Goal: Navigation & Orientation: Find specific page/section

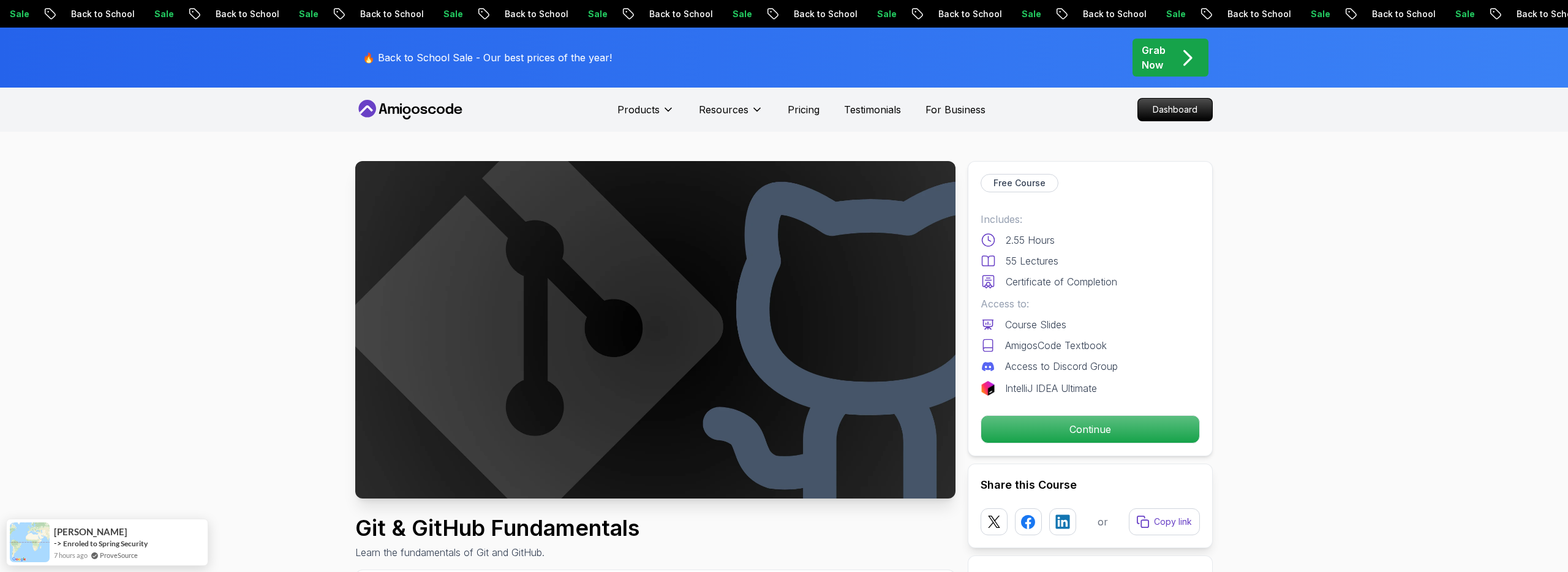
click at [1167, 60] on div "Grab Now" at bounding box center [1171, 57] width 58 height 30
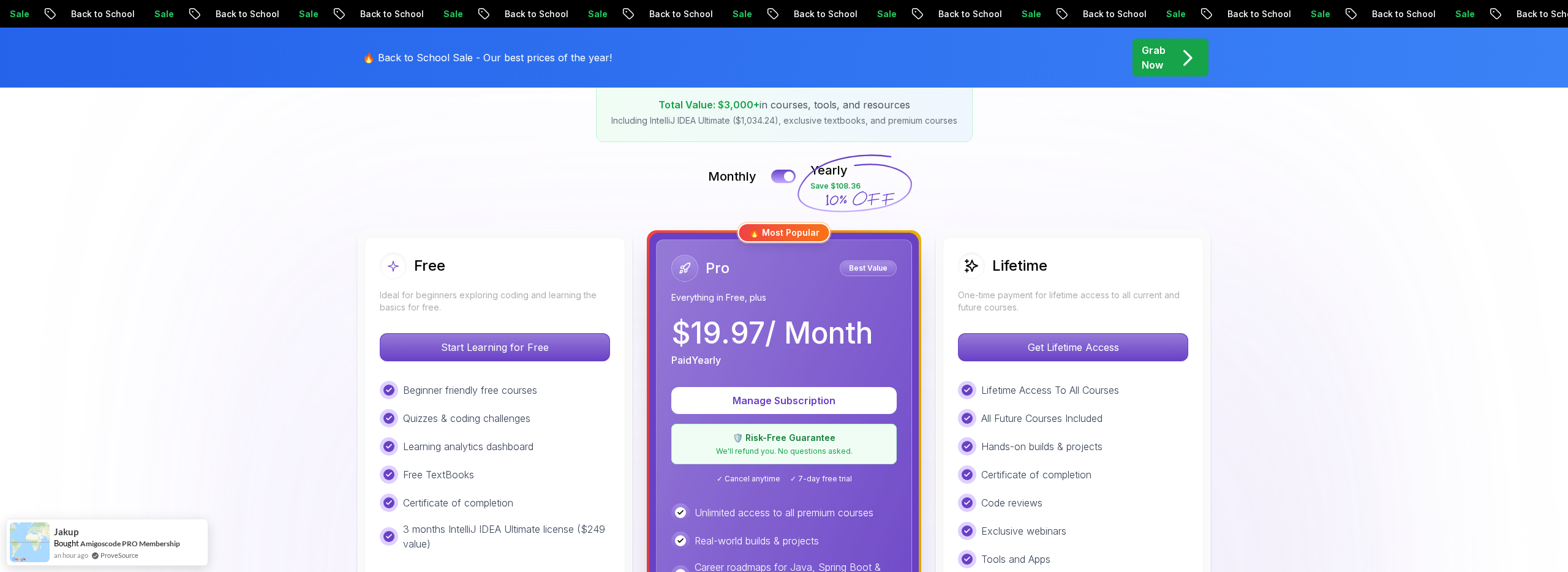
scroll to position [220, 0]
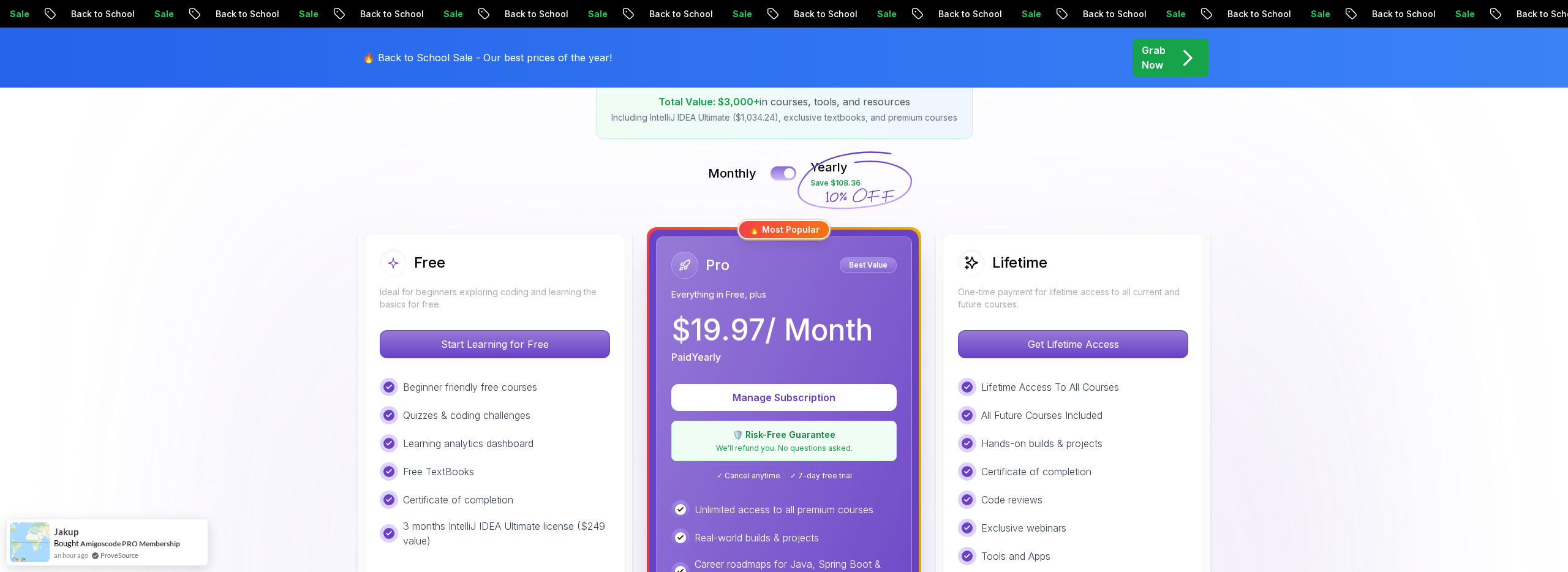
click at [788, 174] on div at bounding box center [789, 173] width 10 height 10
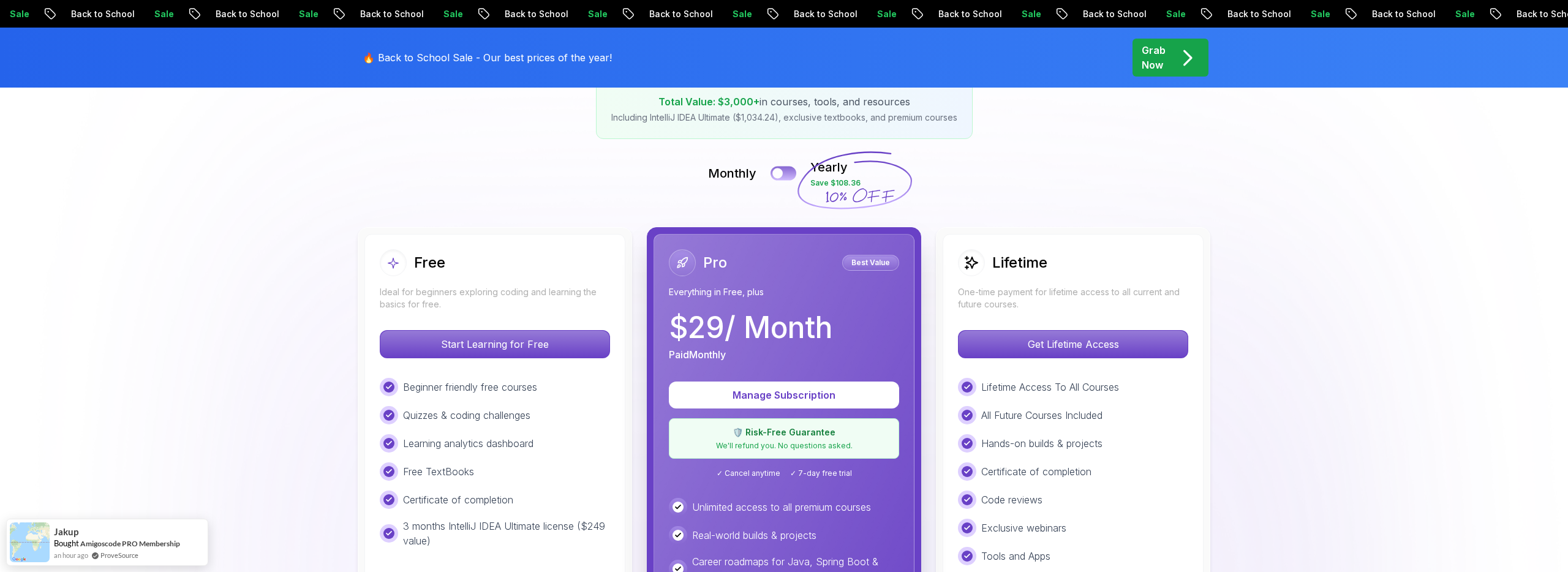
click at [788, 174] on button at bounding box center [783, 173] width 25 height 14
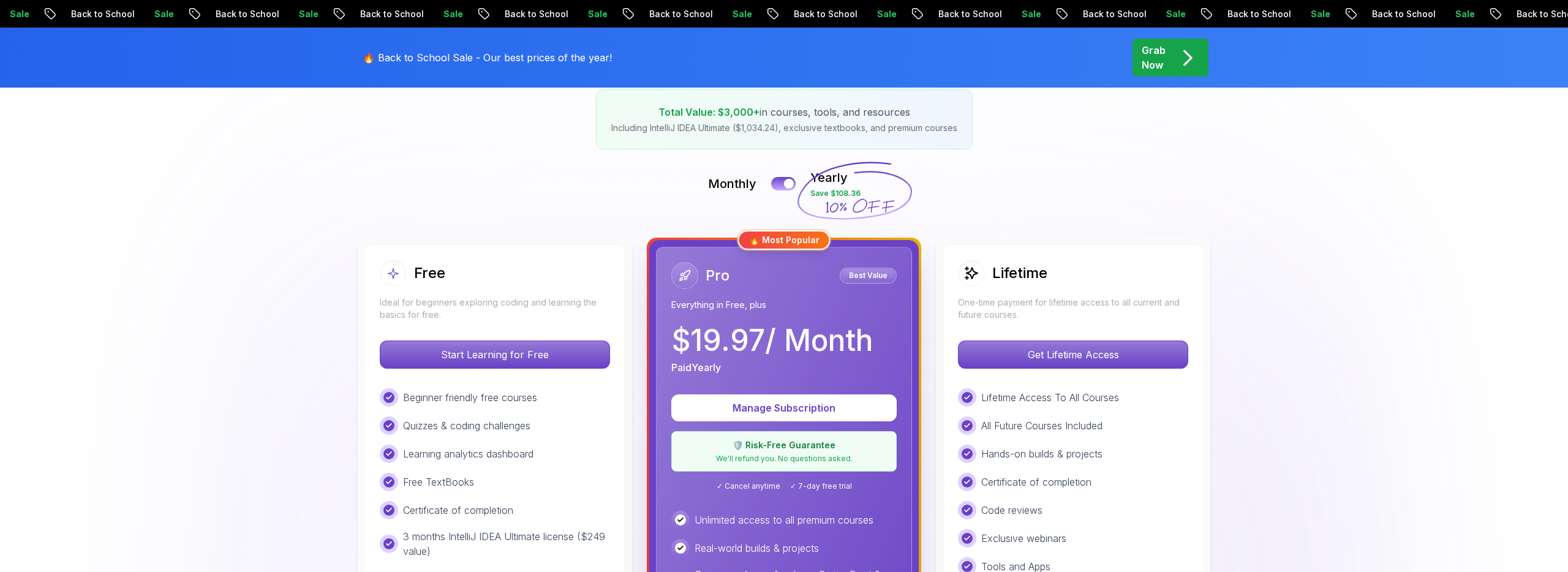
scroll to position [0, 0]
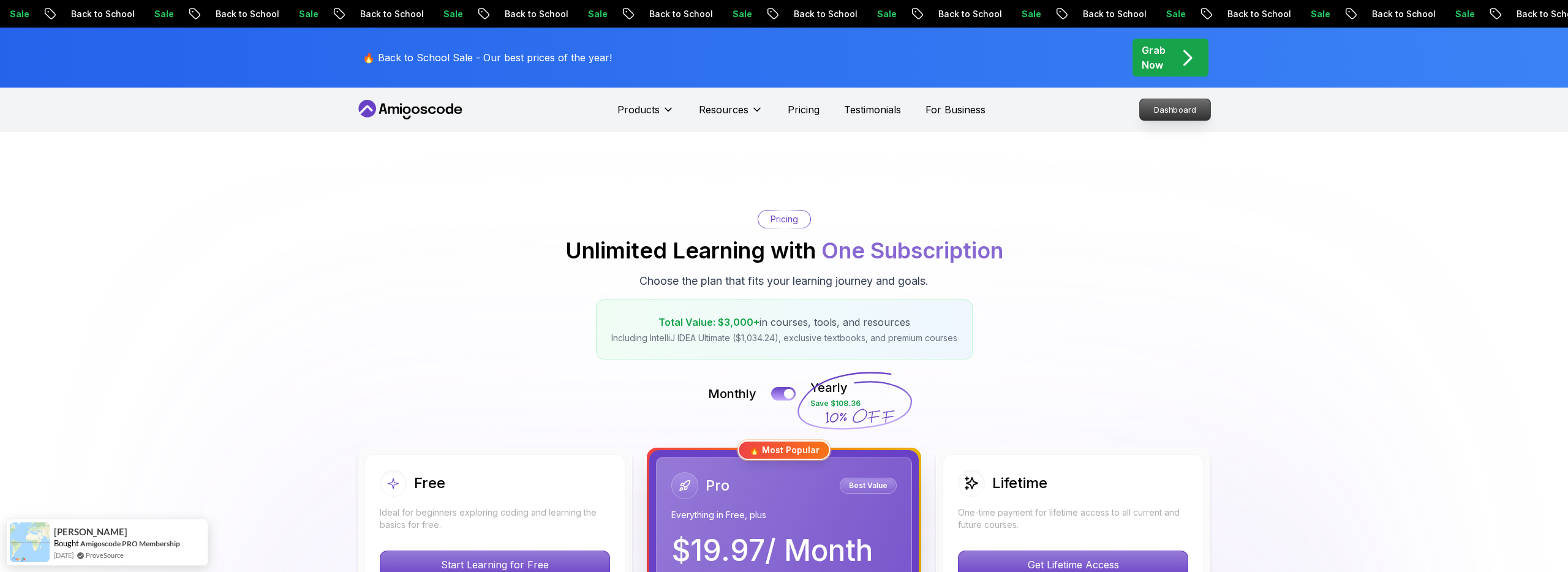
click at [1157, 116] on p "Dashboard" at bounding box center [1175, 110] width 71 height 21
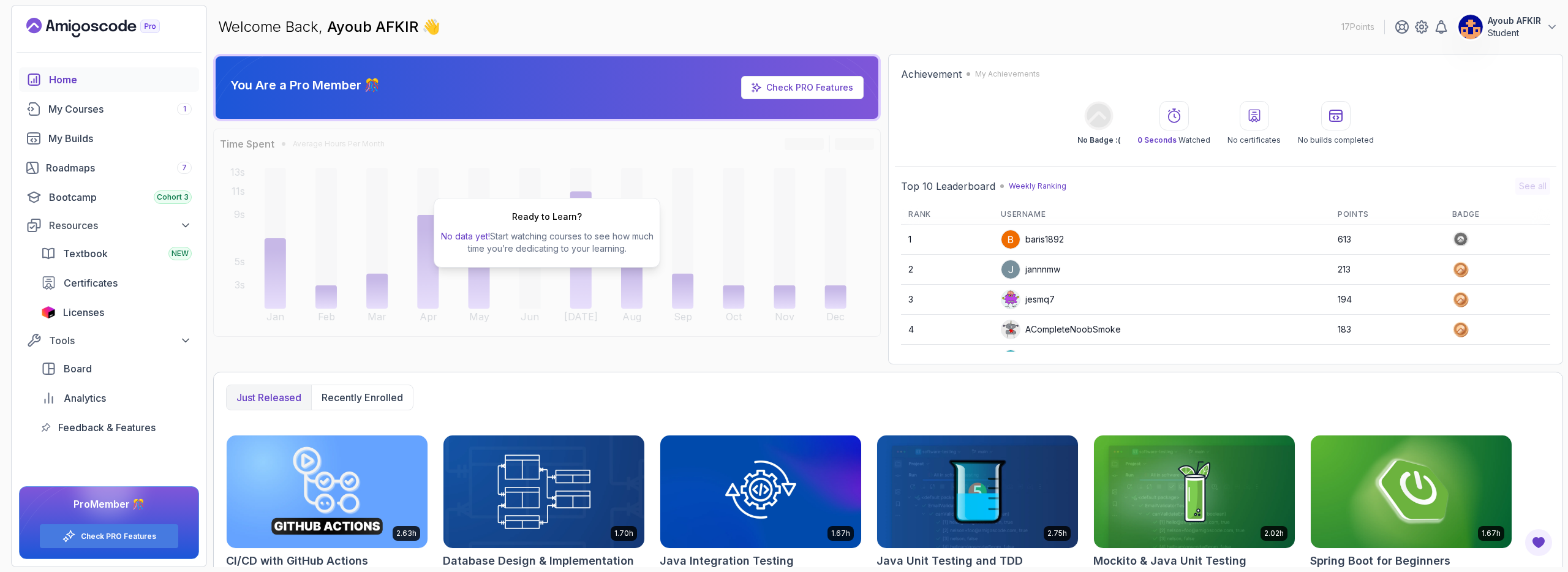
click at [1461, 30] on img at bounding box center [1471, 27] width 25 height 25
click at [1458, 120] on p "Billing" at bounding box center [1457, 118] width 27 height 14
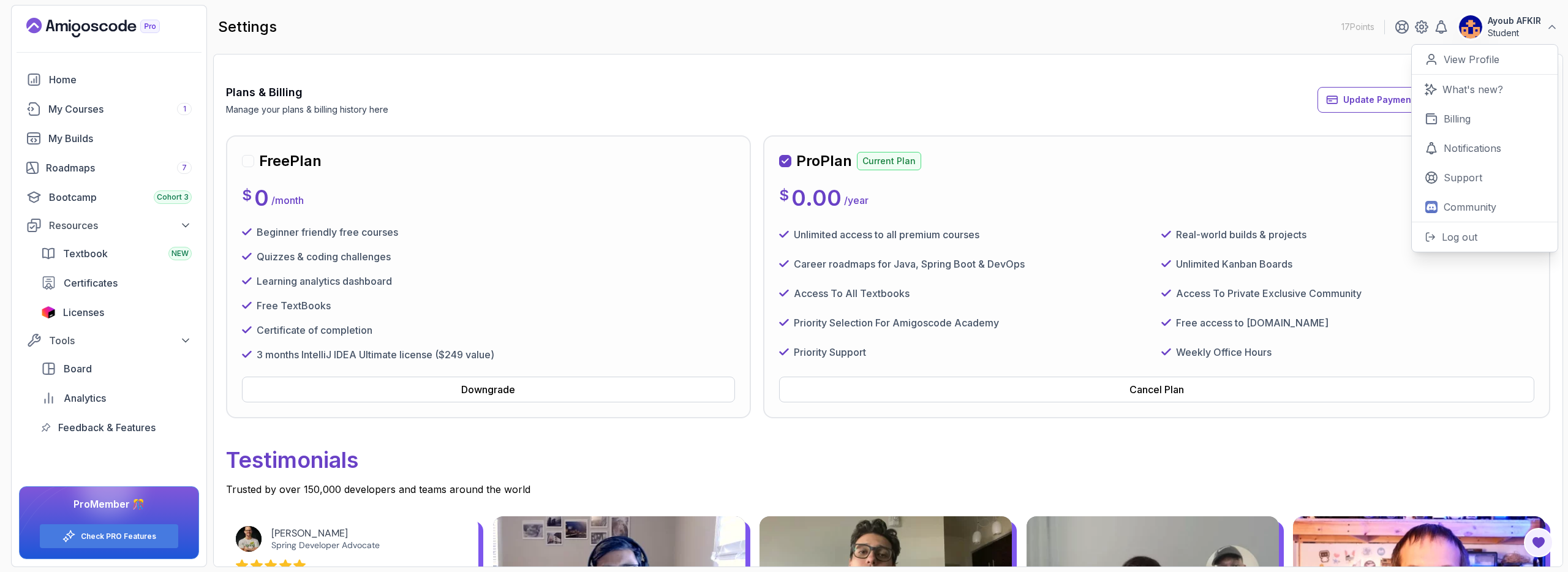
scroll to position [48, 0]
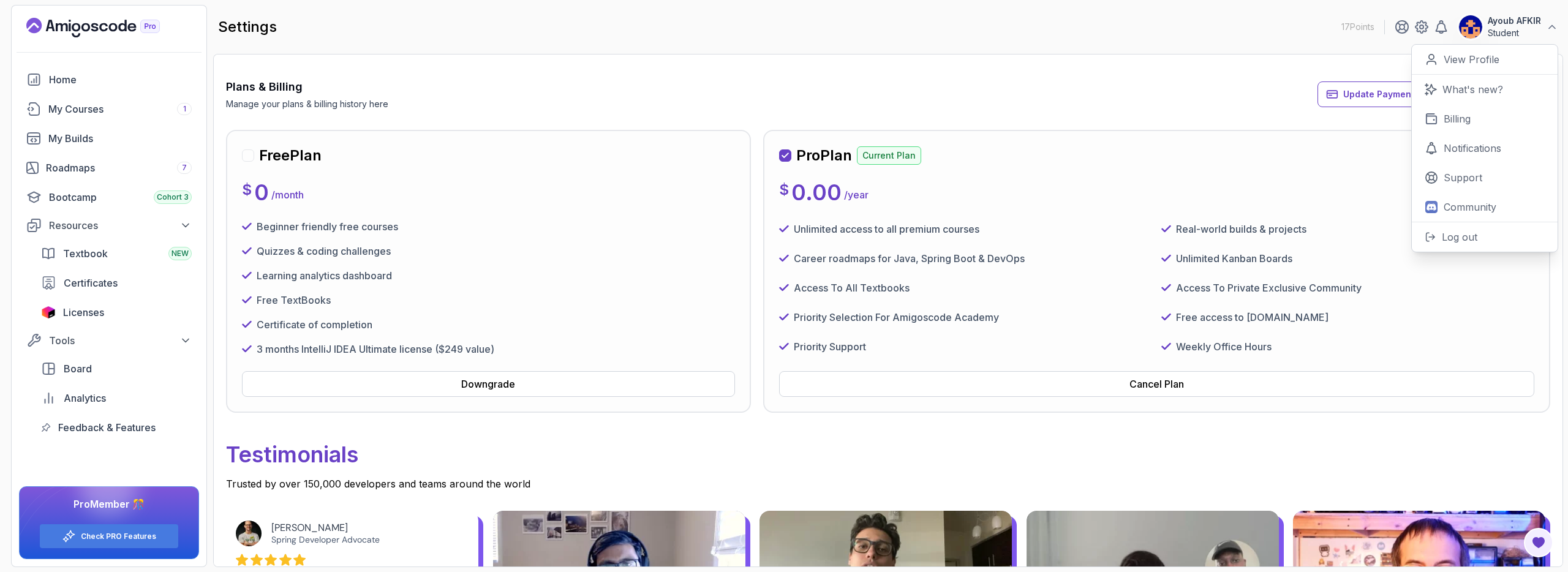
click at [1319, 84] on div "Plans & Billing Manage your plans & billing history here Update Payment Details…" at bounding box center [888, 94] width 1324 height 32
click at [1400, 100] on span "Update Payment Details" at bounding box center [1394, 94] width 104 height 12
click at [1002, 377] on button "Cancel Plan" at bounding box center [1157, 384] width 755 height 25
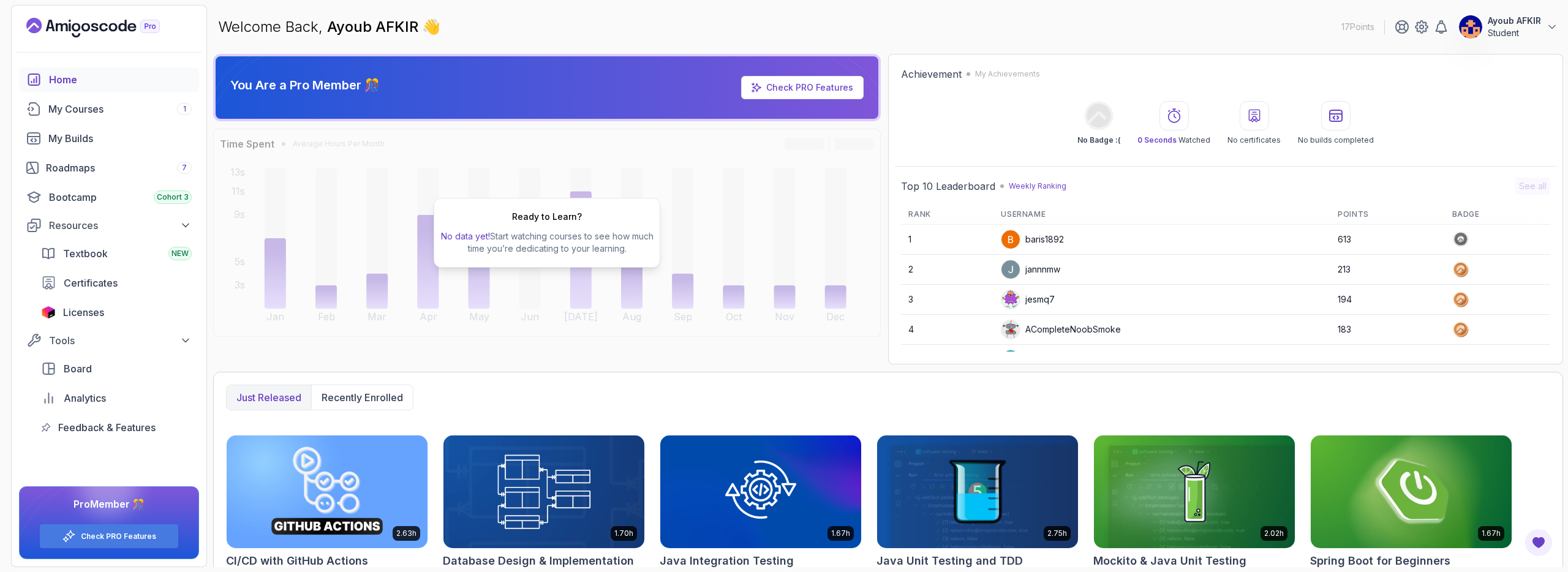
click at [820, 86] on link "Check PRO Features" at bounding box center [809, 87] width 87 height 10
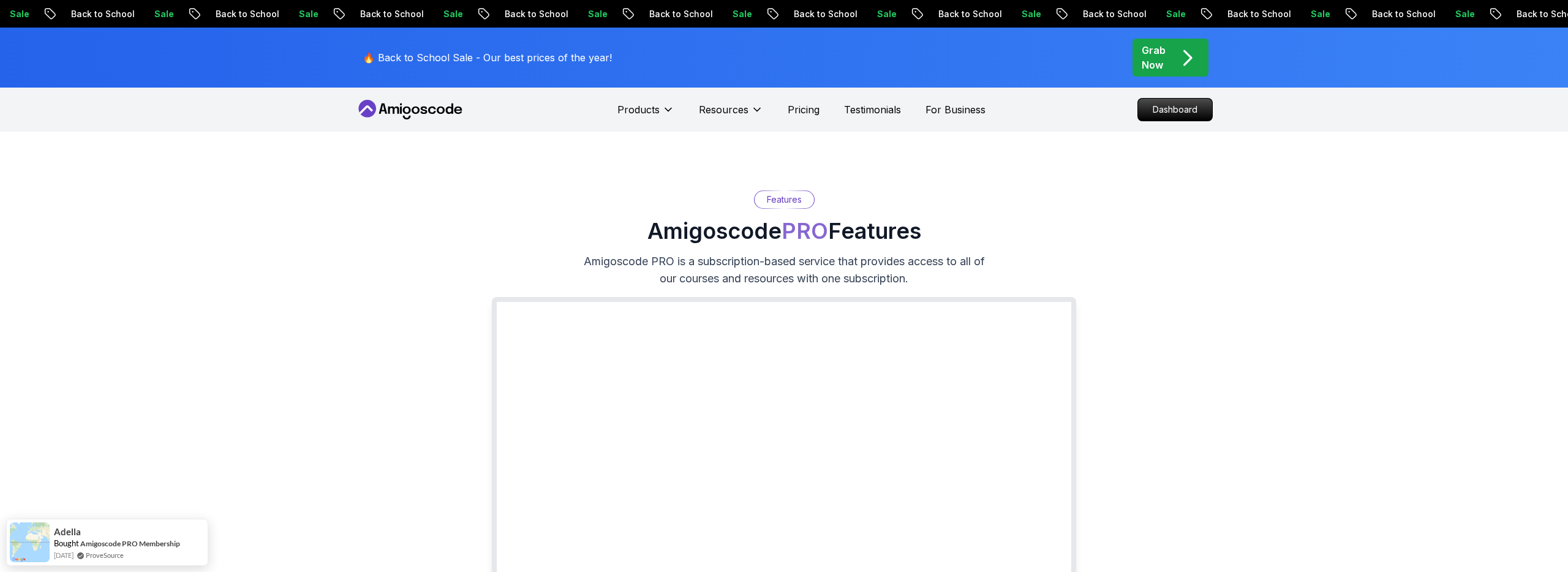
click at [1180, 47] on icon "pre-order" at bounding box center [1187, 58] width 24 height 24
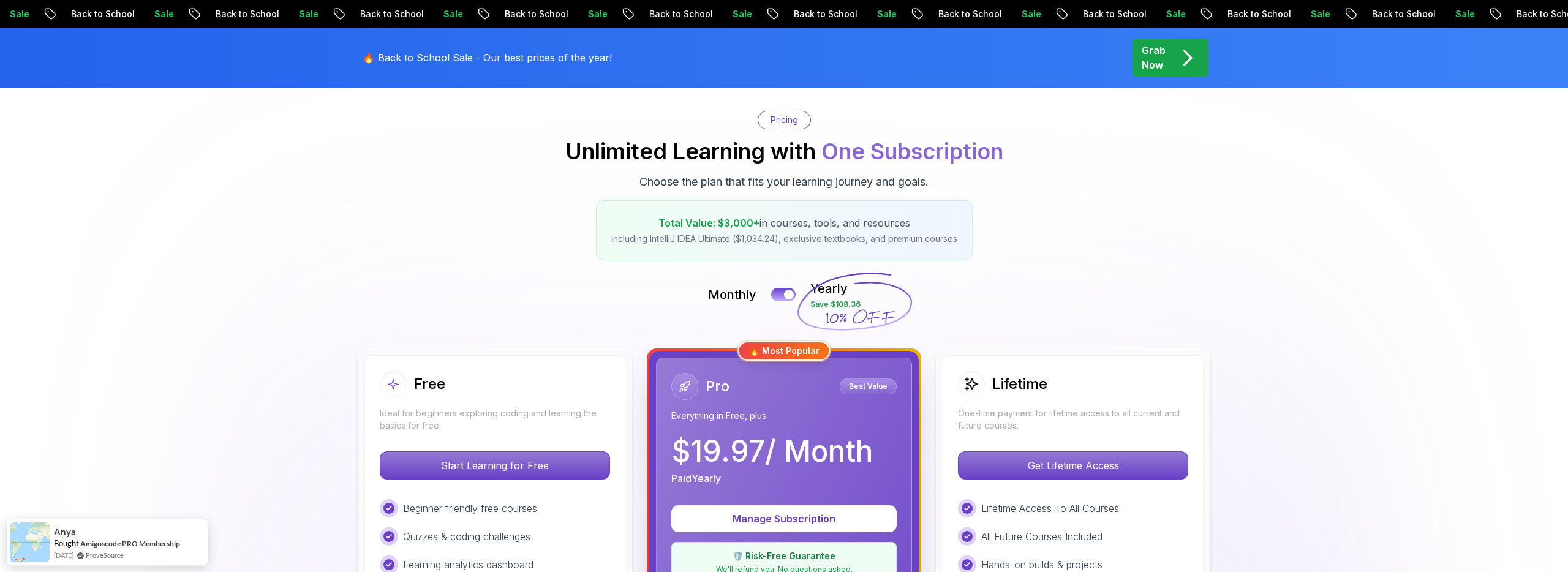
scroll to position [111, 0]
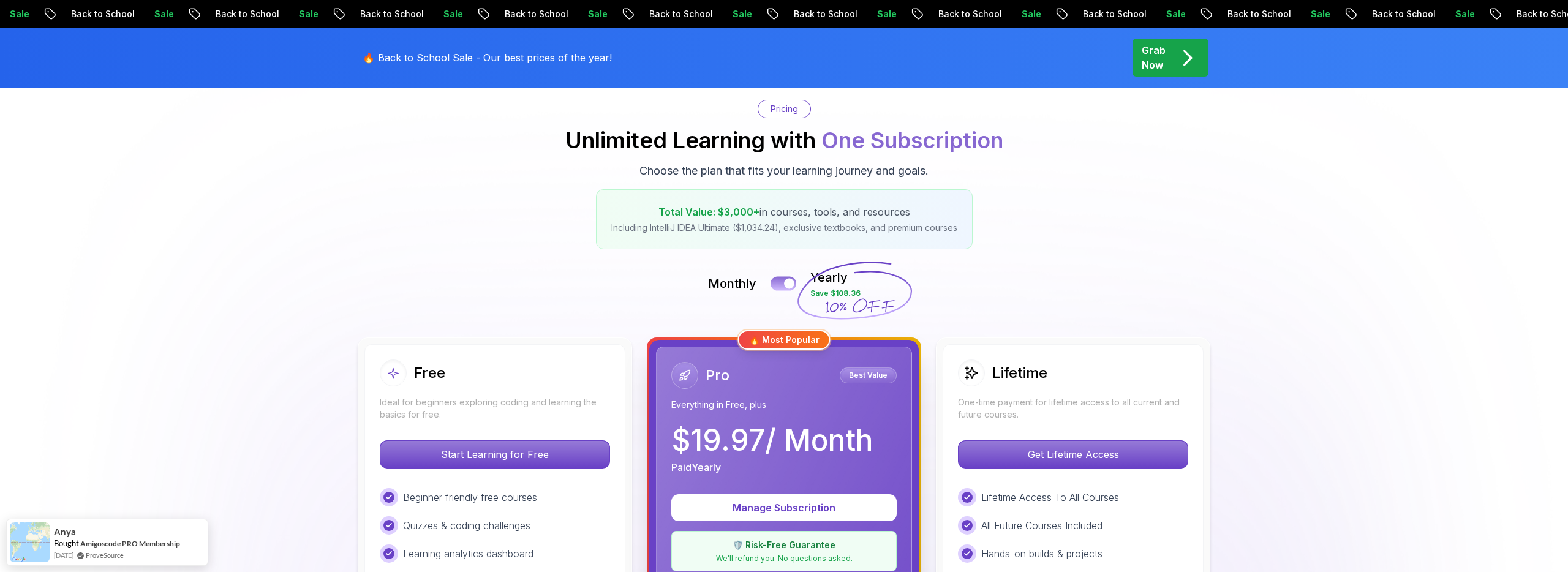
click at [783, 277] on button at bounding box center [783, 283] width 25 height 14
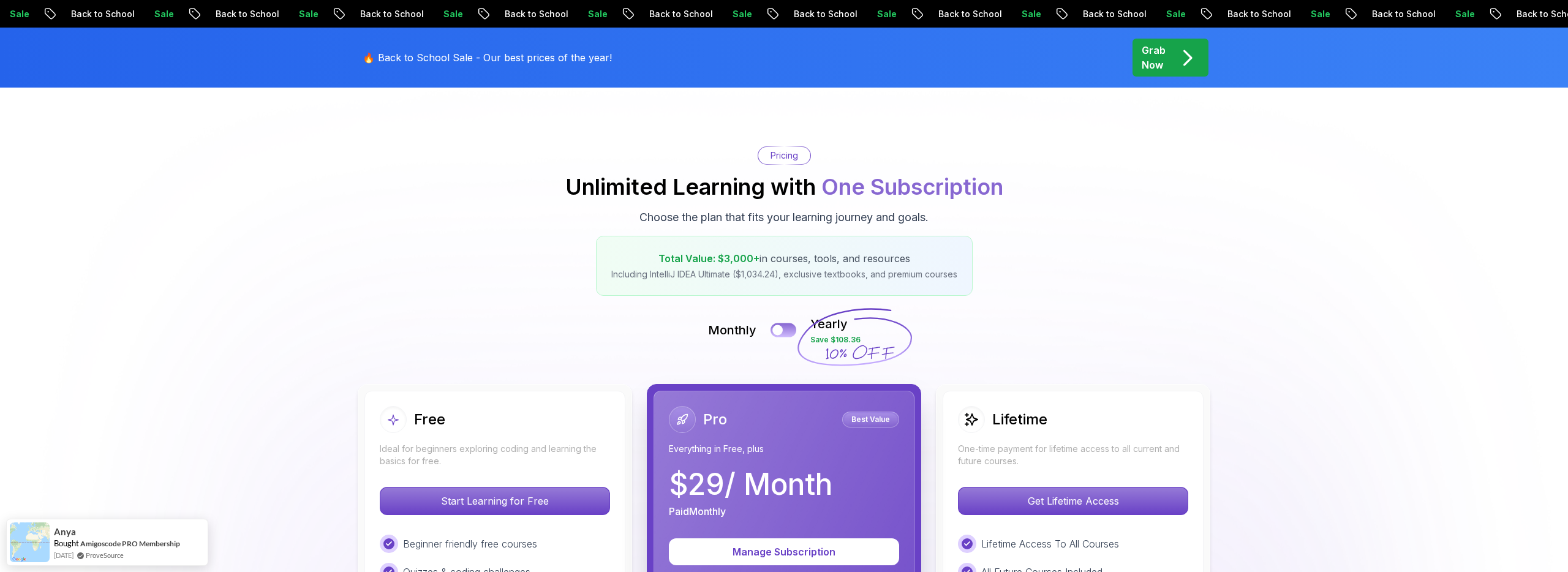
scroll to position [0, 0]
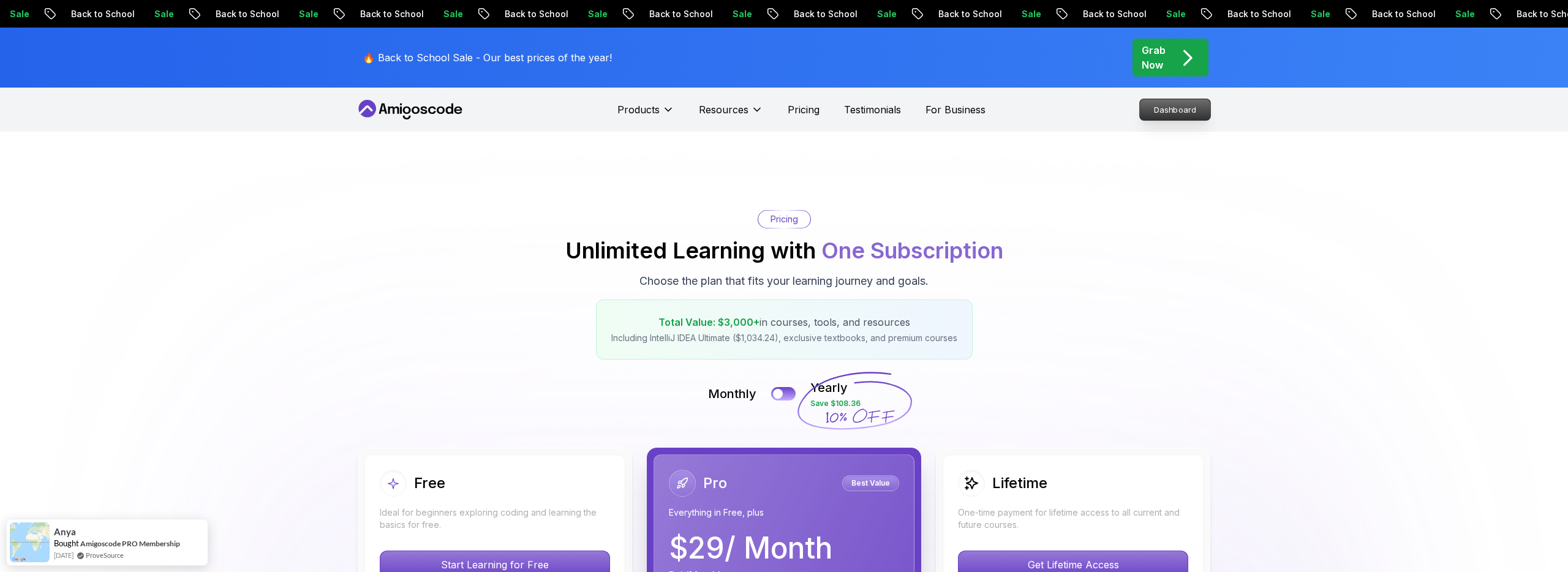
click at [1171, 102] on p "Dashboard" at bounding box center [1175, 110] width 71 height 21
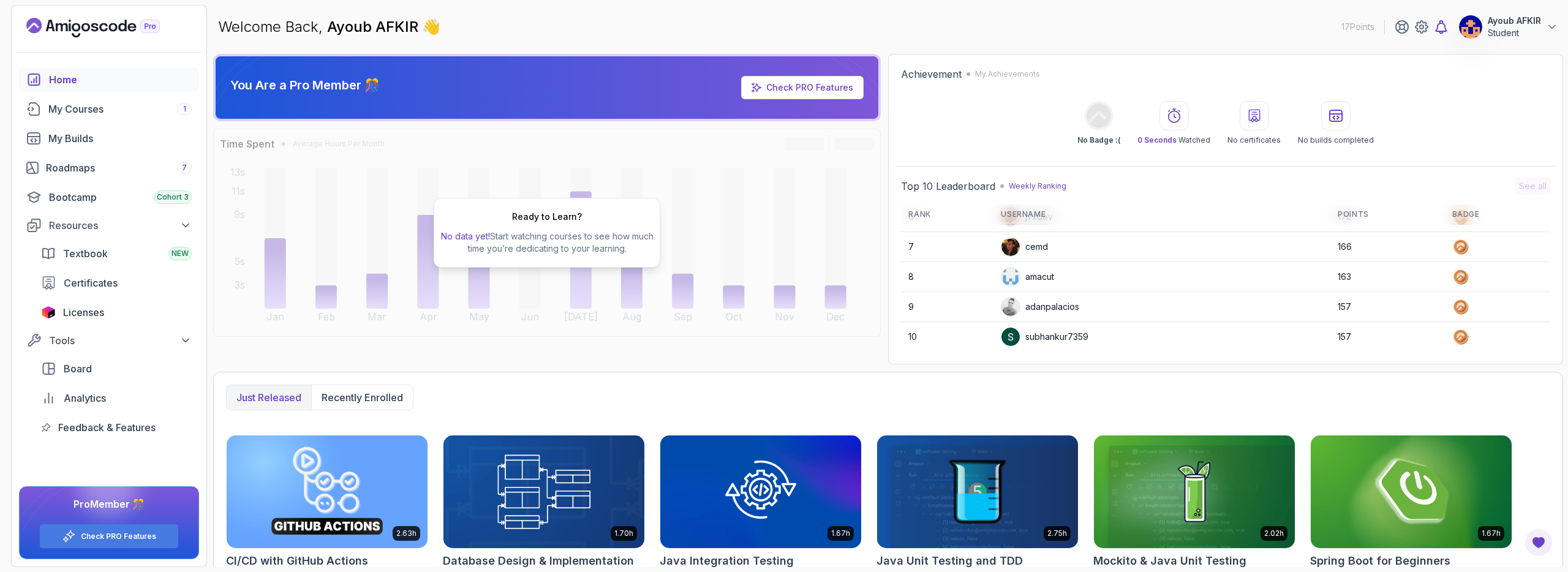
click at [1438, 25] on icon at bounding box center [1440, 27] width 14 height 14
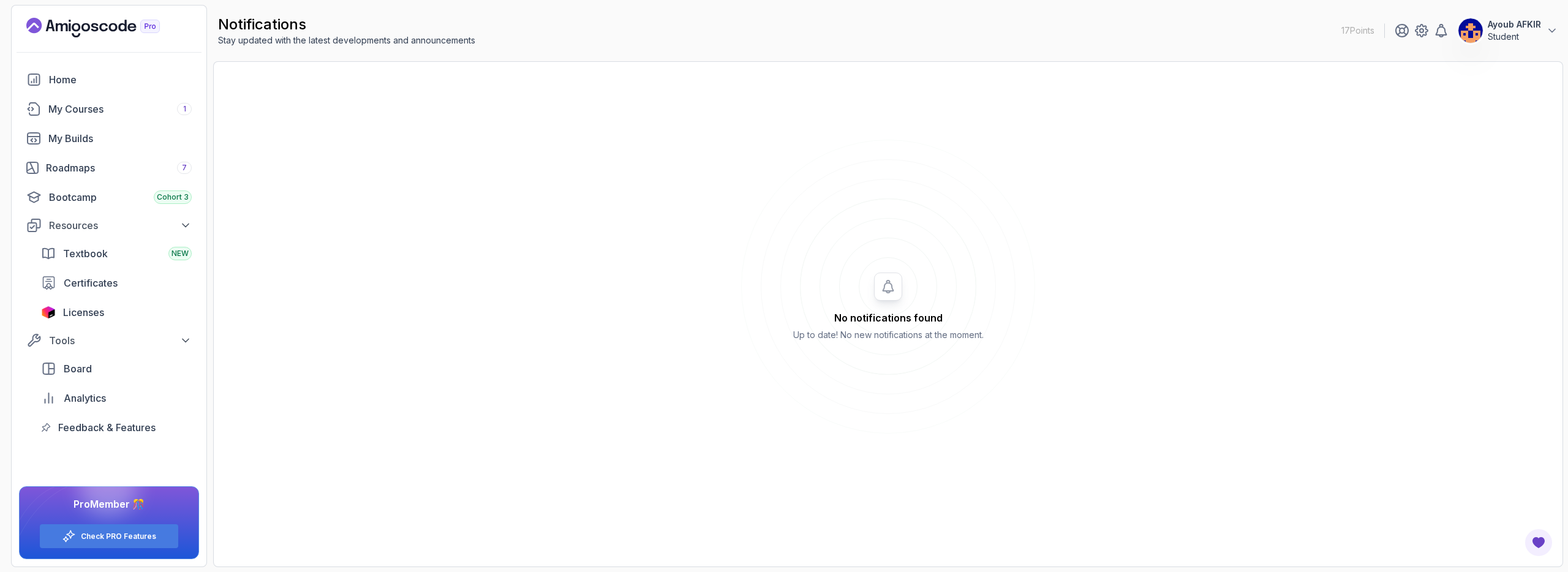
click at [1468, 29] on img at bounding box center [1471, 31] width 25 height 25
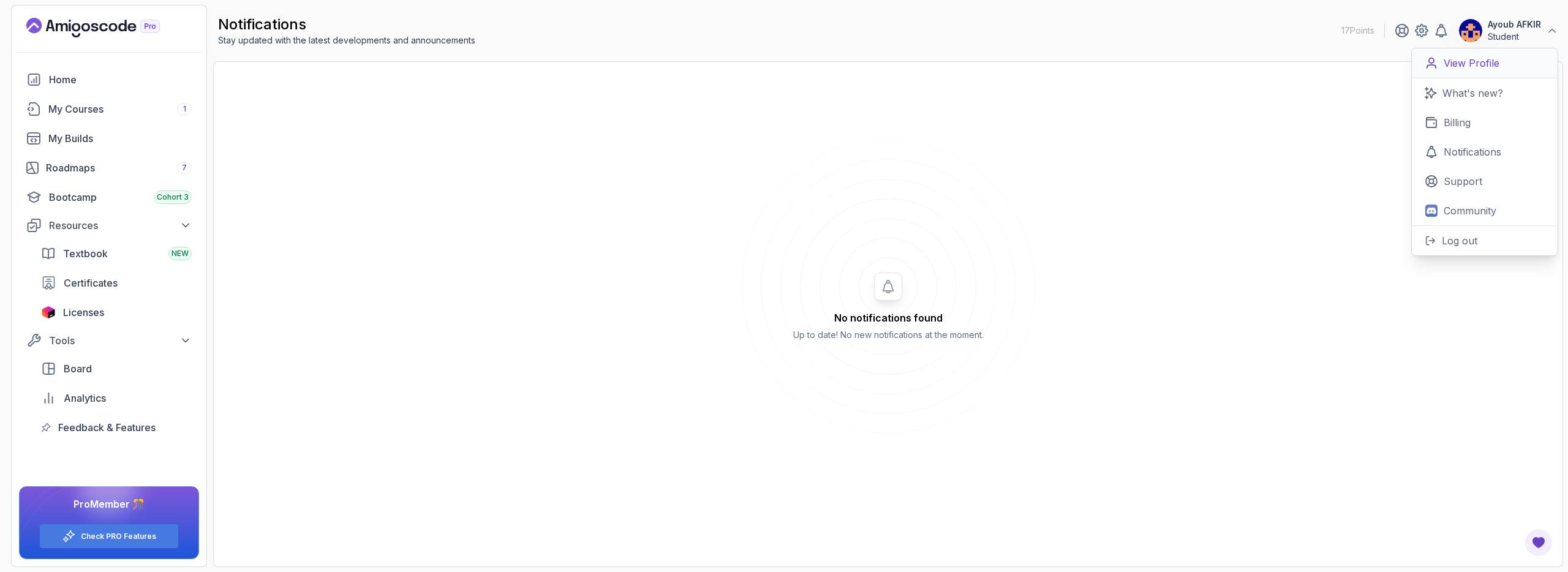
click at [1461, 62] on p "View Profile" at bounding box center [1471, 62] width 56 height 14
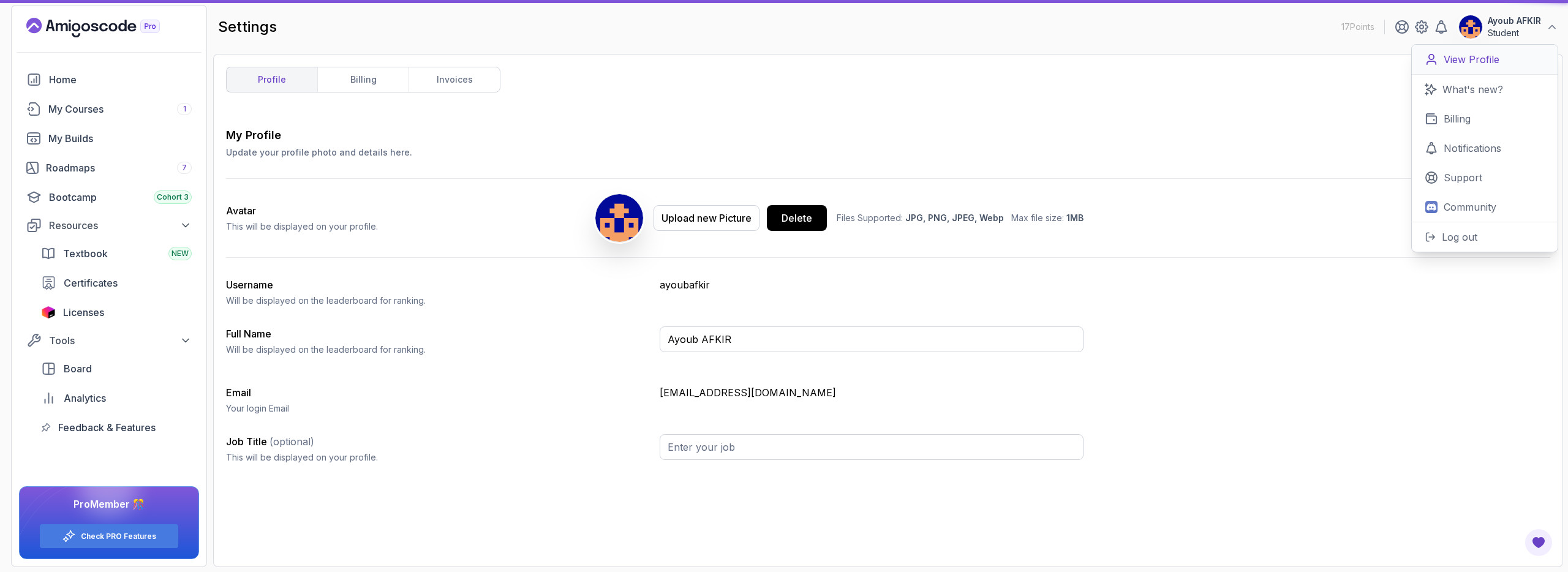
type input "Student"
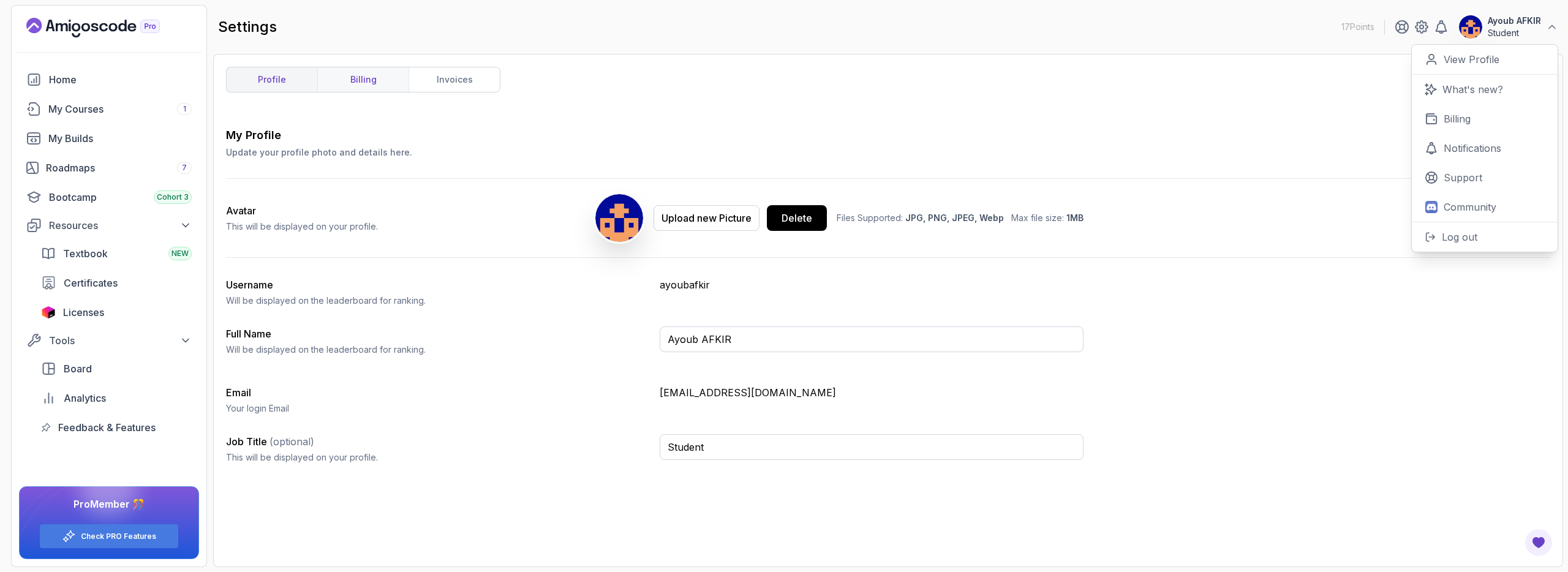
click at [383, 74] on link "billing" at bounding box center [362, 80] width 91 height 25
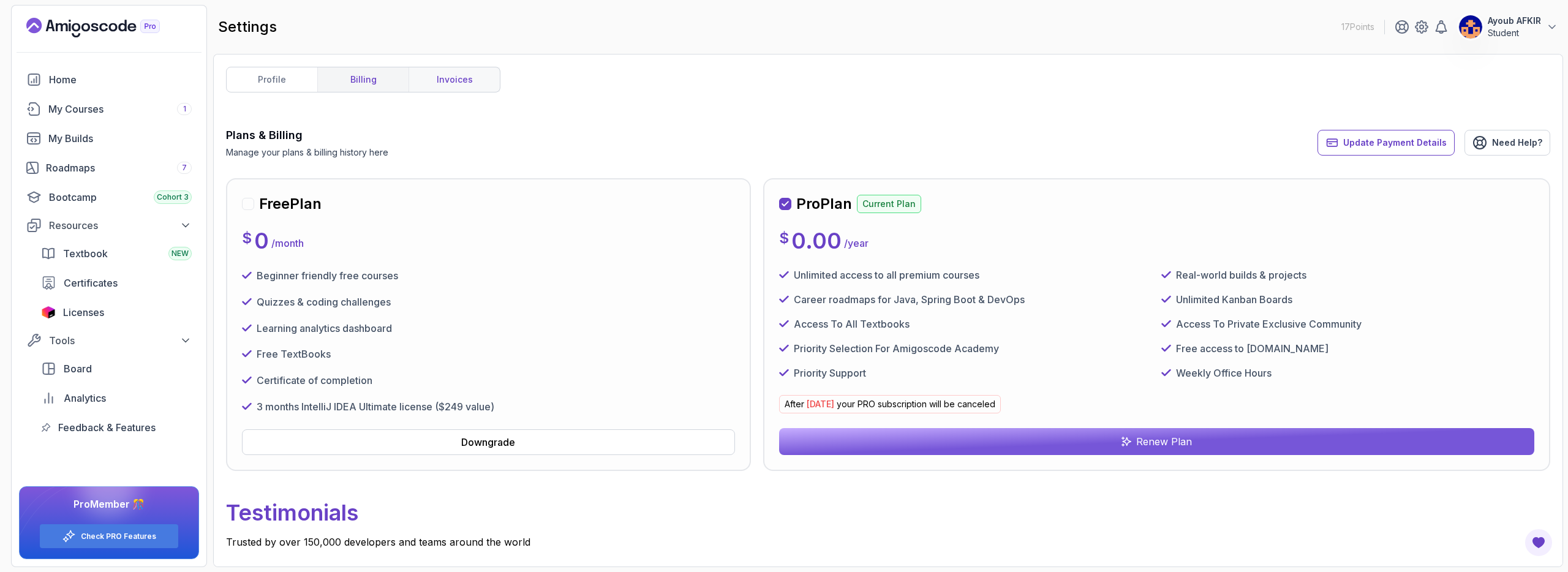
click at [479, 77] on link "invoices" at bounding box center [454, 80] width 91 height 25
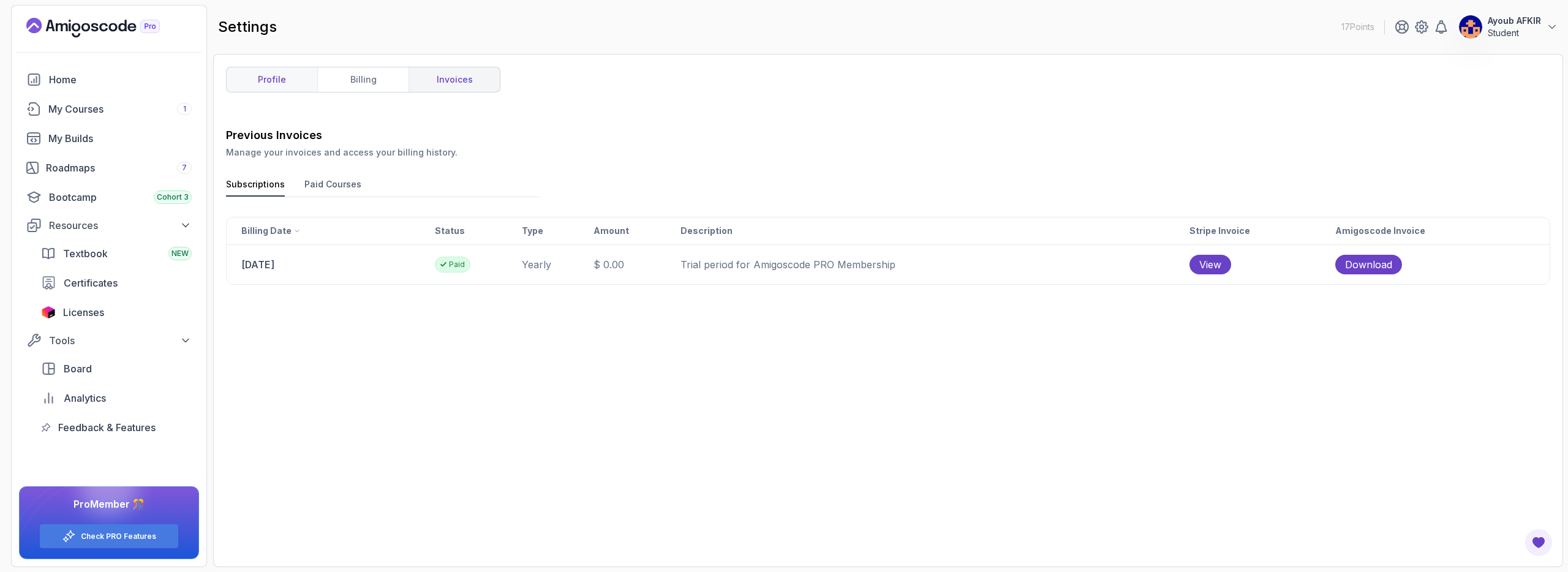
click at [311, 81] on link "profile" at bounding box center [272, 80] width 91 height 25
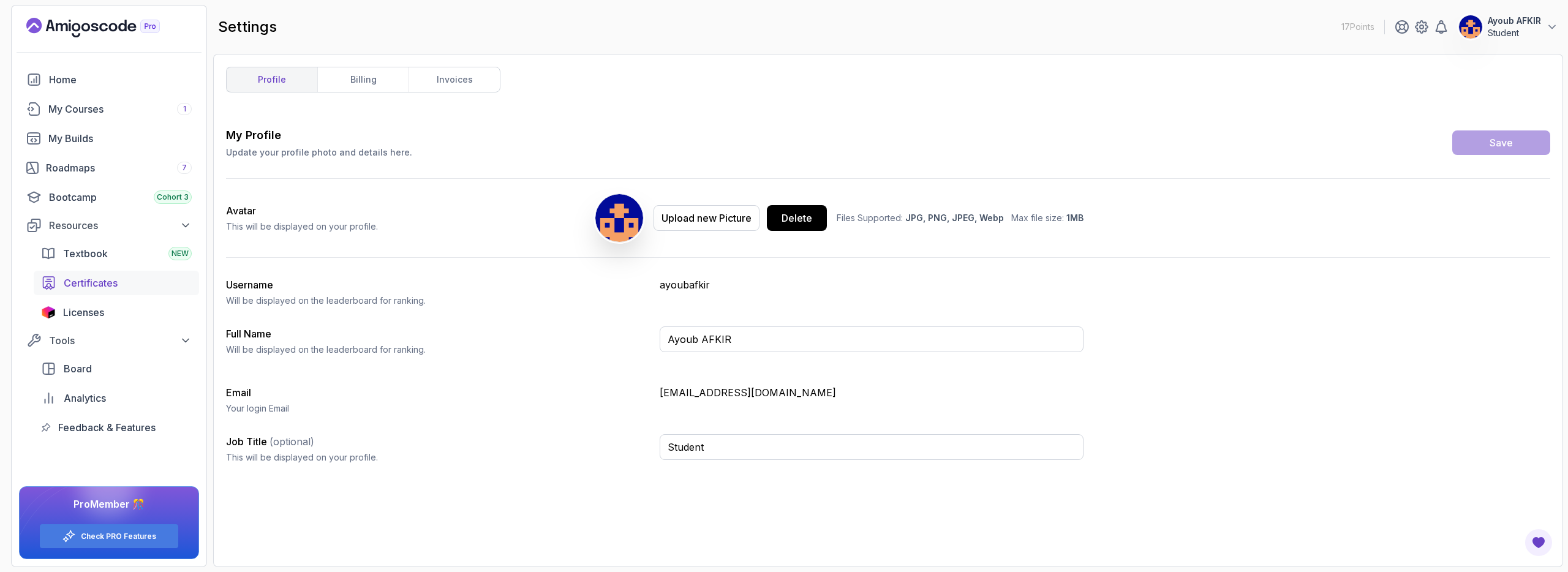
click at [119, 286] on div "Certificates" at bounding box center [128, 282] width 128 height 14
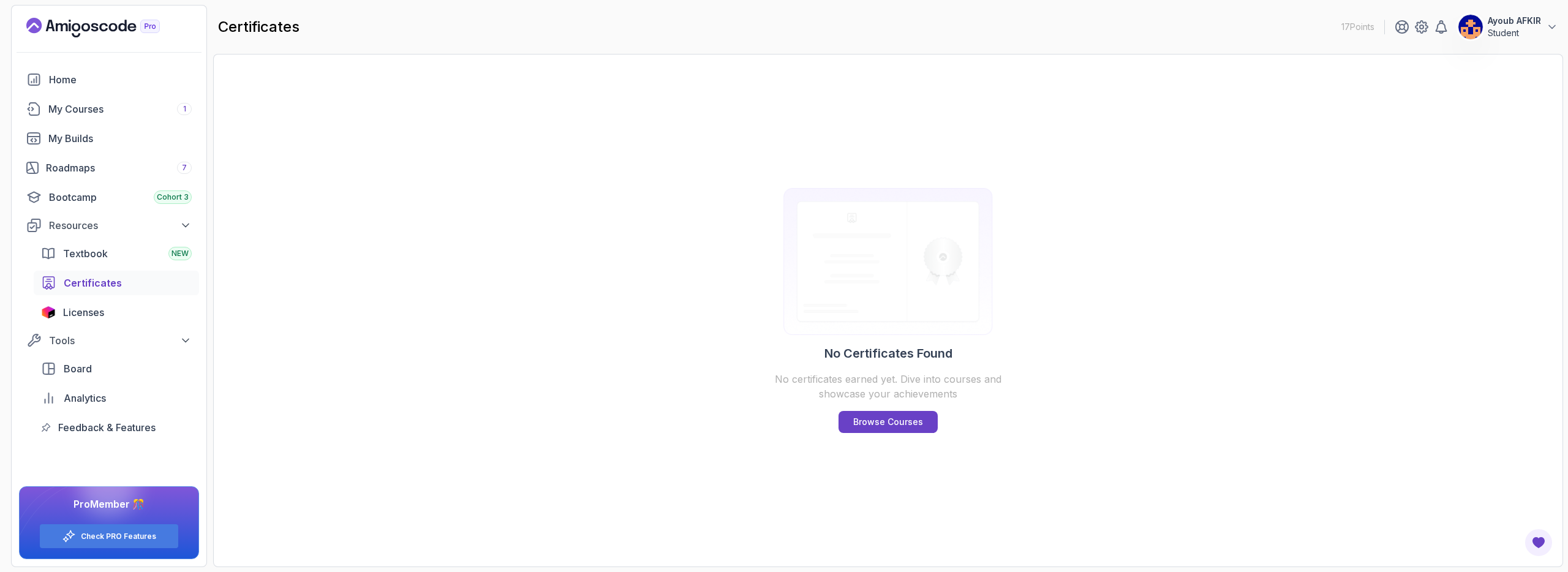
click at [1473, 30] on img at bounding box center [1471, 27] width 25 height 25
click at [1451, 93] on p "What's new?" at bounding box center [1473, 89] width 60 height 14
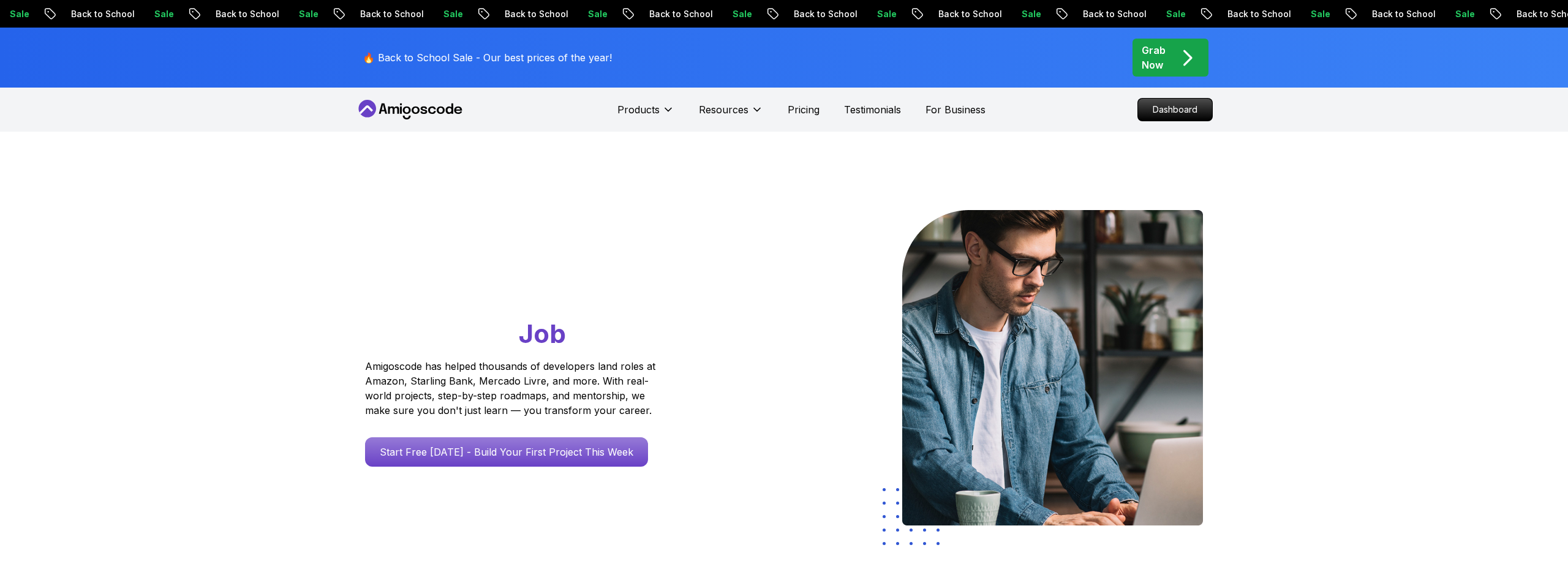
click at [388, 99] on nav "Products Resources Pricing Testimonials For Business Dashboard" at bounding box center [783, 110] width 857 height 44
click at [387, 106] on icon at bounding box center [410, 109] width 111 height 20
click at [362, 106] on icon at bounding box center [367, 108] width 18 height 18
click at [1190, 59] on icon "pre-order" at bounding box center [1188, 58] width 7 height 14
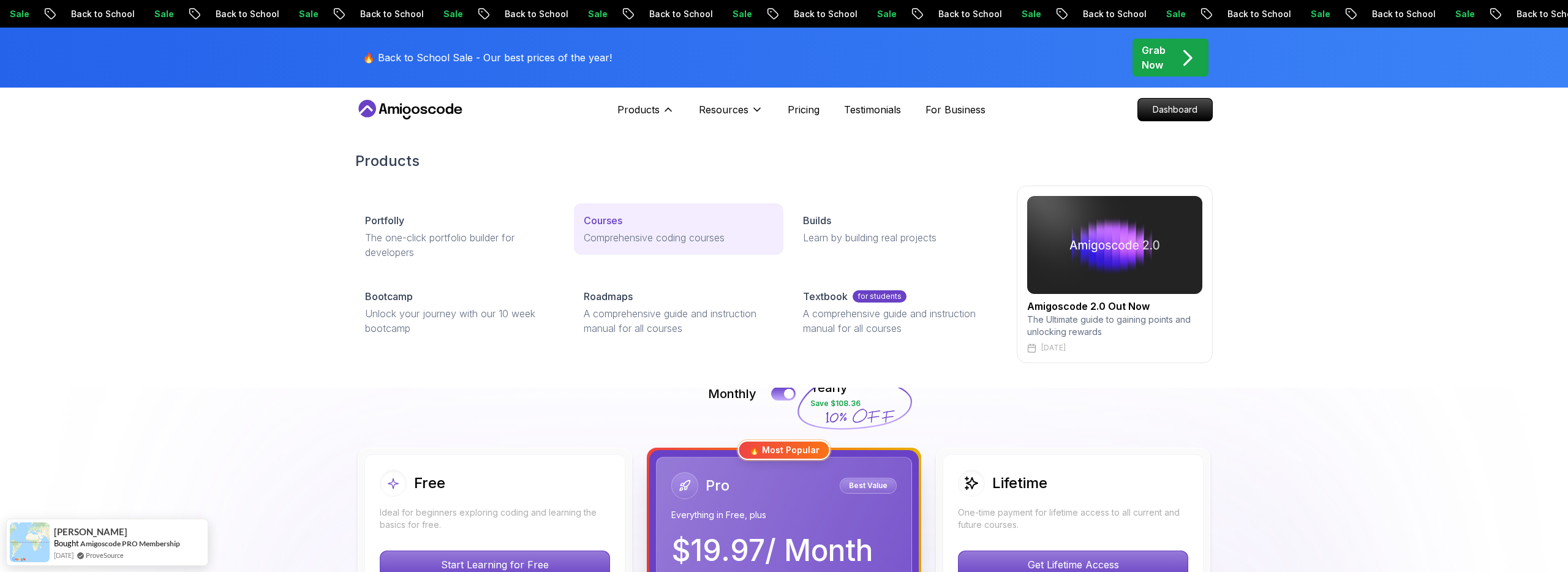
click at [619, 226] on p "Courses" at bounding box center [603, 220] width 38 height 14
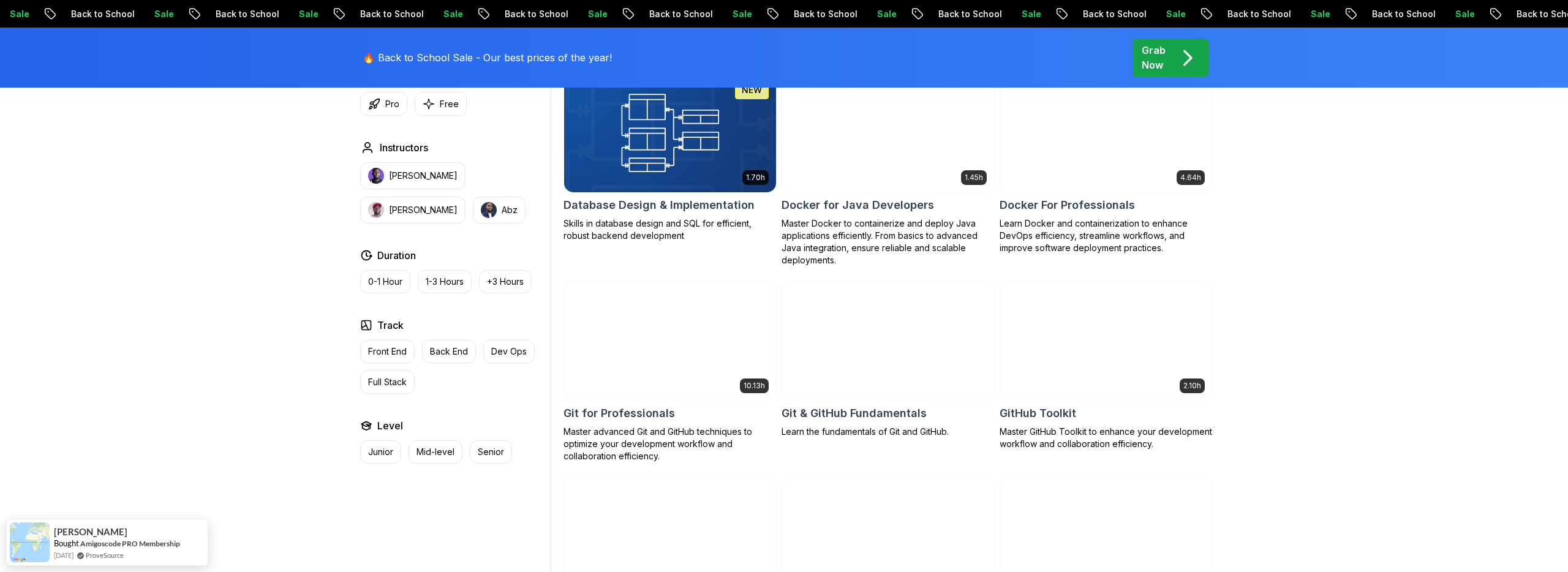
scroll to position [1159, 0]
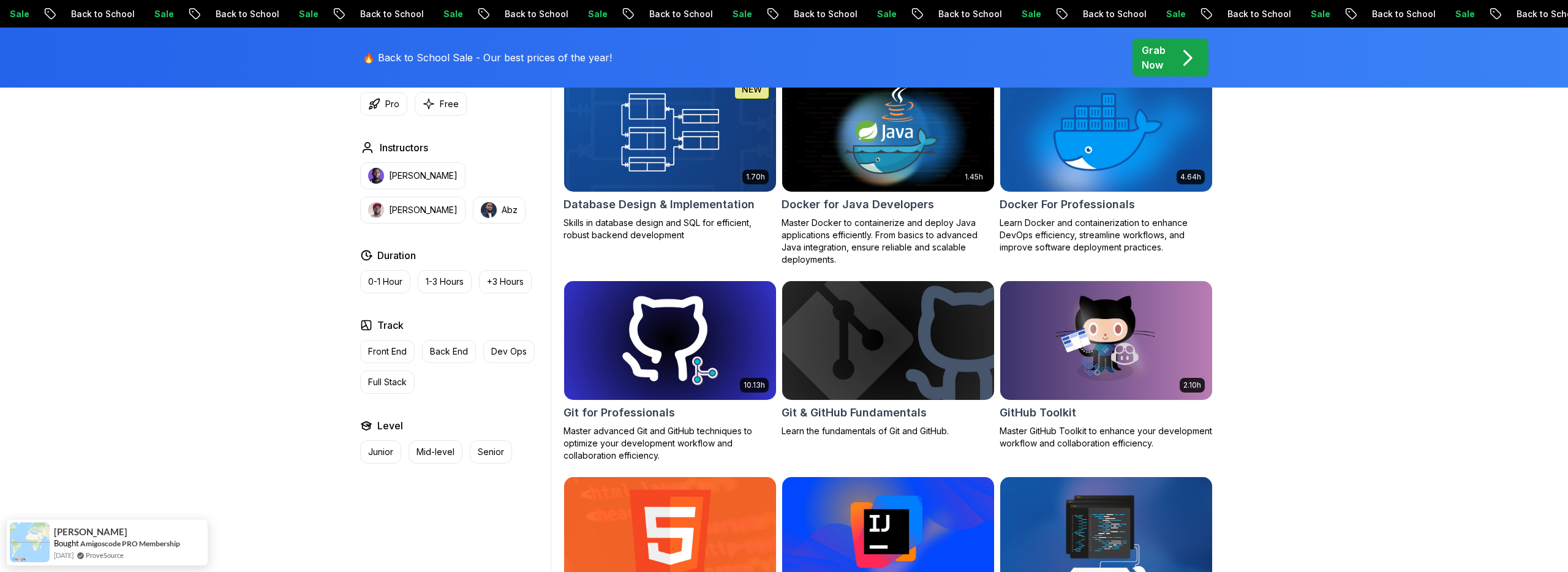
click at [862, 354] on img at bounding box center [888, 340] width 222 height 124
